Goal: Task Accomplishment & Management: Manage account settings

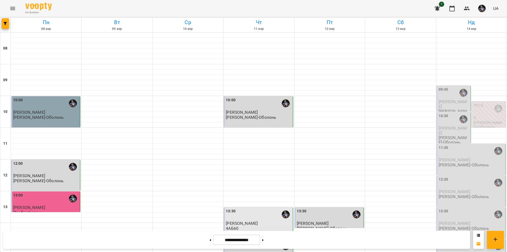
scroll to position [217, 0]
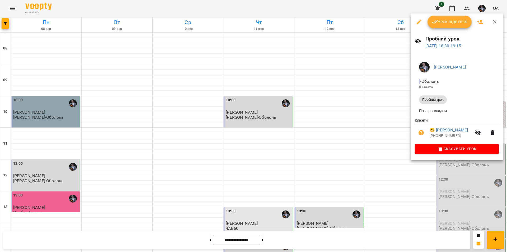
click at [421, 197] on div at bounding box center [253, 126] width 507 height 252
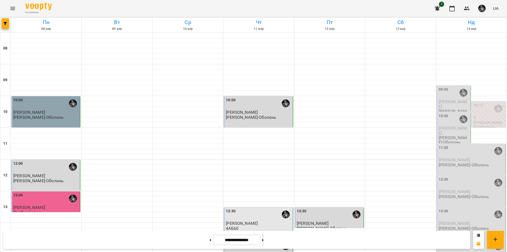
click at [264, 238] on button at bounding box center [262, 240] width 1 height 12
type input "**********"
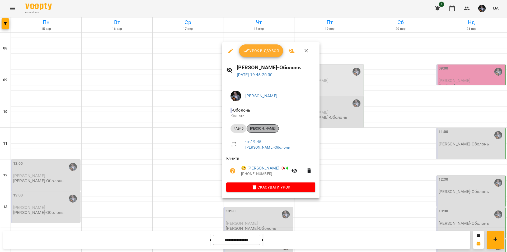
click at [272, 131] on span "[PERSON_NAME]" at bounding box center [263, 128] width 32 height 5
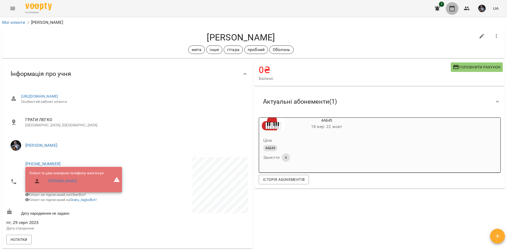
click at [452, 8] on icon "button" at bounding box center [452, 8] width 6 height 6
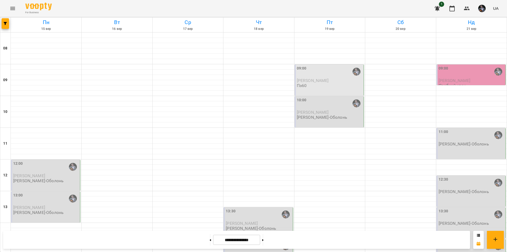
scroll to position [217, 0]
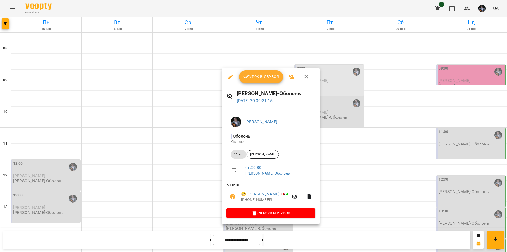
click at [385, 183] on div at bounding box center [253, 126] width 507 height 252
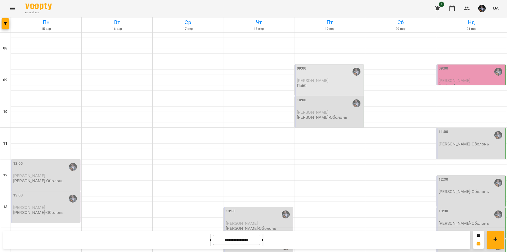
click at [210, 242] on button at bounding box center [210, 240] width 1 height 12
type input "**********"
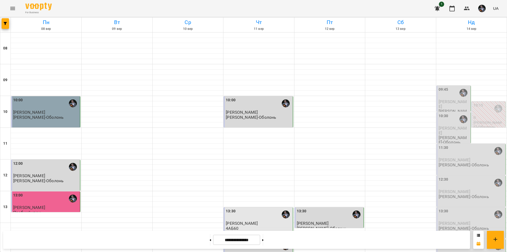
scroll to position [0, 0]
click at [483, 7] on img "button" at bounding box center [482, 8] width 7 height 7
click at [480, 21] on span "[PERSON_NAME]" at bounding box center [484, 20] width 34 height 6
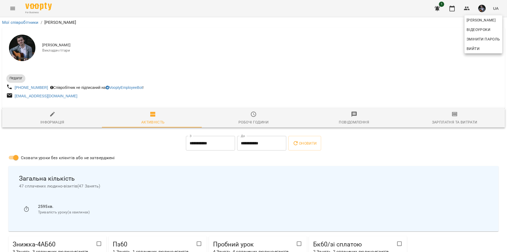
click at [449, 117] on div at bounding box center [253, 126] width 507 height 252
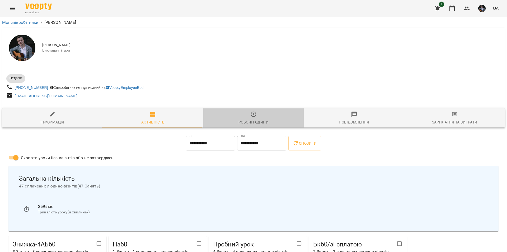
click at [254, 118] on span "Робочі години" at bounding box center [254, 118] width 94 height 14
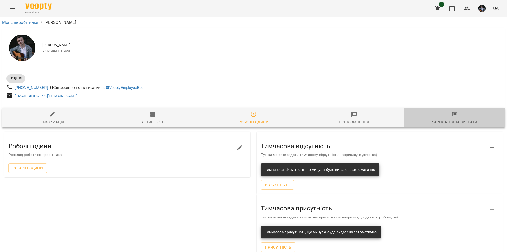
click at [451, 120] on div "Зарплатня та Витрати" at bounding box center [454, 122] width 45 height 6
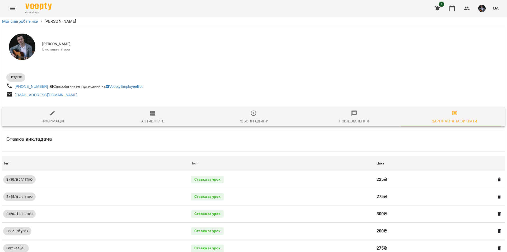
scroll to position [764, 0]
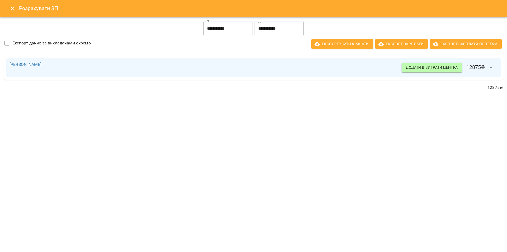
click at [11, 7] on icon "Close" at bounding box center [13, 9] width 4 height 4
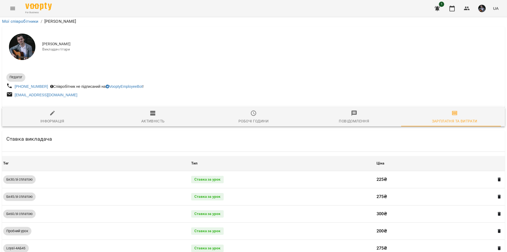
scroll to position [0, 0]
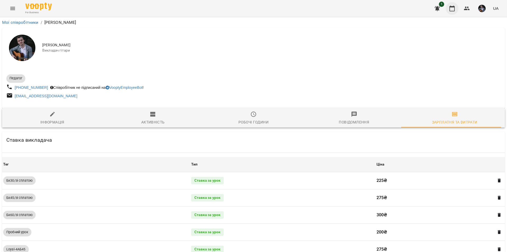
click at [448, 7] on button "button" at bounding box center [452, 8] width 13 height 13
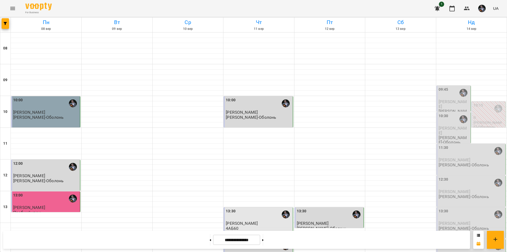
click at [438, 9] on icon "button" at bounding box center [437, 8] width 5 height 5
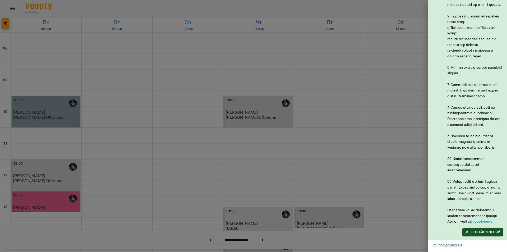
scroll to position [191, 0]
click at [484, 229] on span "Ознайомлений" at bounding box center [482, 232] width 35 height 6
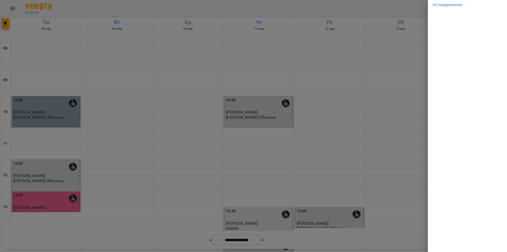
scroll to position [0, 0]
click at [398, 151] on div at bounding box center [253, 126] width 507 height 252
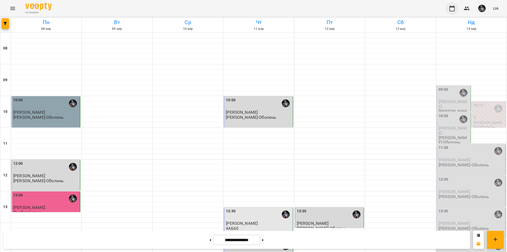
click at [454, 9] on icon "button" at bounding box center [452, 8] width 6 height 6
click at [471, 7] on button "button" at bounding box center [467, 8] width 13 height 13
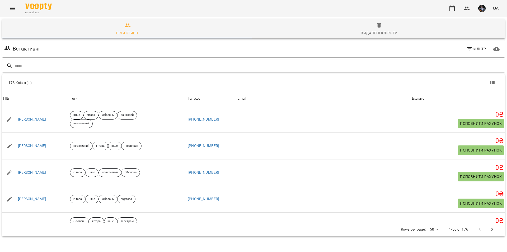
click at [486, 10] on img "button" at bounding box center [482, 8] width 7 height 7
click at [474, 20] on span "[PERSON_NAME]" at bounding box center [484, 20] width 34 height 6
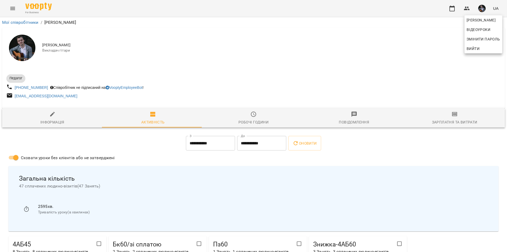
click at [446, 117] on div at bounding box center [253, 126] width 507 height 252
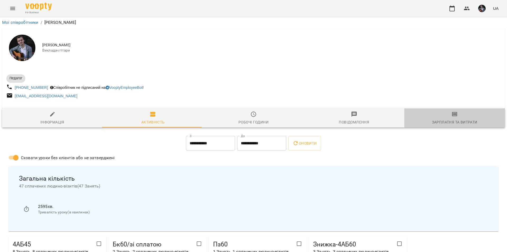
click at [453, 116] on icon "button" at bounding box center [455, 114] width 6 height 6
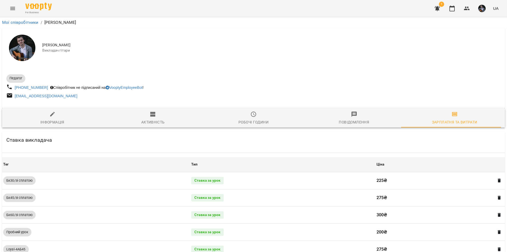
click at [443, 8] on button "button" at bounding box center [437, 8] width 13 height 13
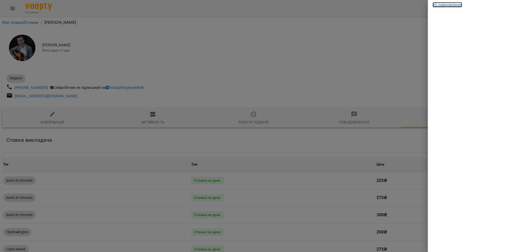
click at [439, 2] on link "Усі повідомлення" at bounding box center [448, 4] width 30 height 5
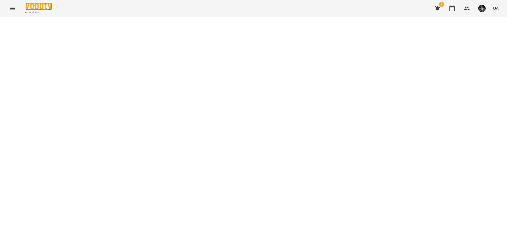
click at [44, 8] on img at bounding box center [38, 7] width 26 height 8
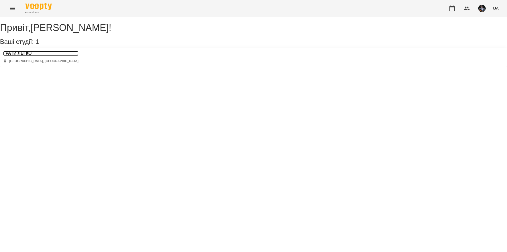
click at [34, 56] on h3 "ГРАТИ ЛЕГКО" at bounding box center [40, 53] width 75 height 5
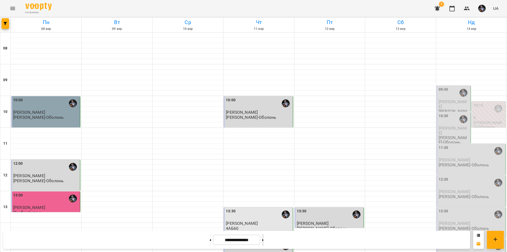
click at [264, 240] on button at bounding box center [262, 240] width 1 height 12
type input "**********"
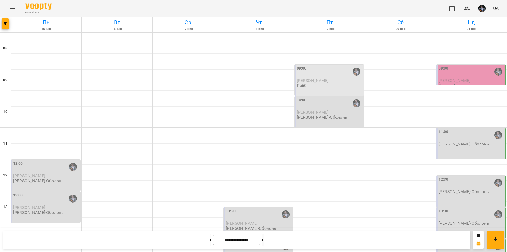
scroll to position [217, 0]
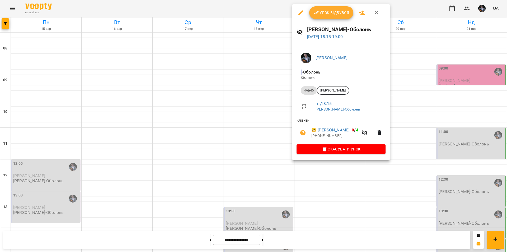
click at [392, 202] on div at bounding box center [253, 126] width 507 height 252
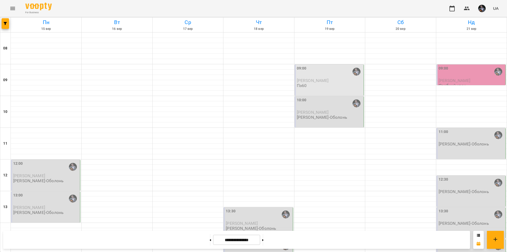
scroll to position [85, 0]
